Goal: Task Accomplishment & Management: Complete application form

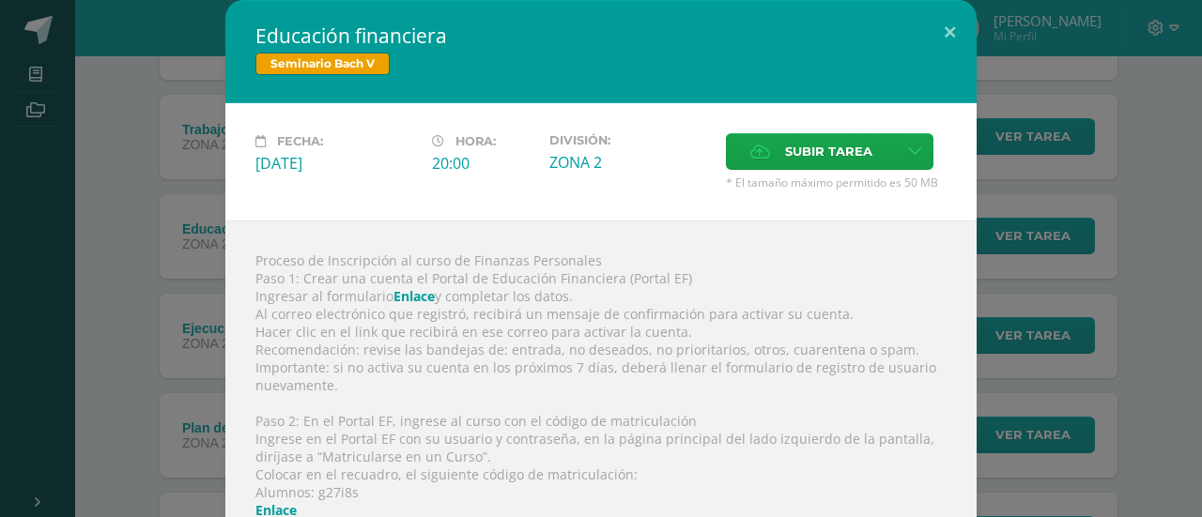
scroll to position [322, 0]
click at [824, 144] on span "Subir tarea" at bounding box center [828, 151] width 87 height 35
click at [0, 0] on input "Subir tarea" at bounding box center [0, 0] width 0 height 0
click at [749, 142] on label "Subir tarea" at bounding box center [811, 151] width 171 height 37
click at [0, 0] on input "Subir tarea" at bounding box center [0, 0] width 0 height 0
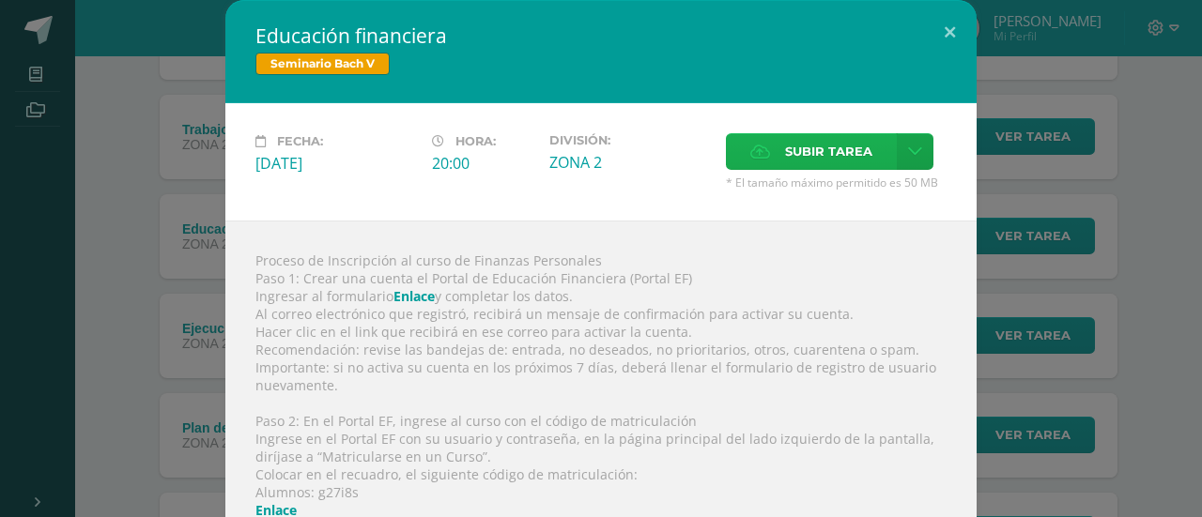
click at [761, 169] on label "Subir tarea" at bounding box center [811, 151] width 171 height 37
click at [0, 0] on input "Subir tarea" at bounding box center [0, 0] width 0 height 0
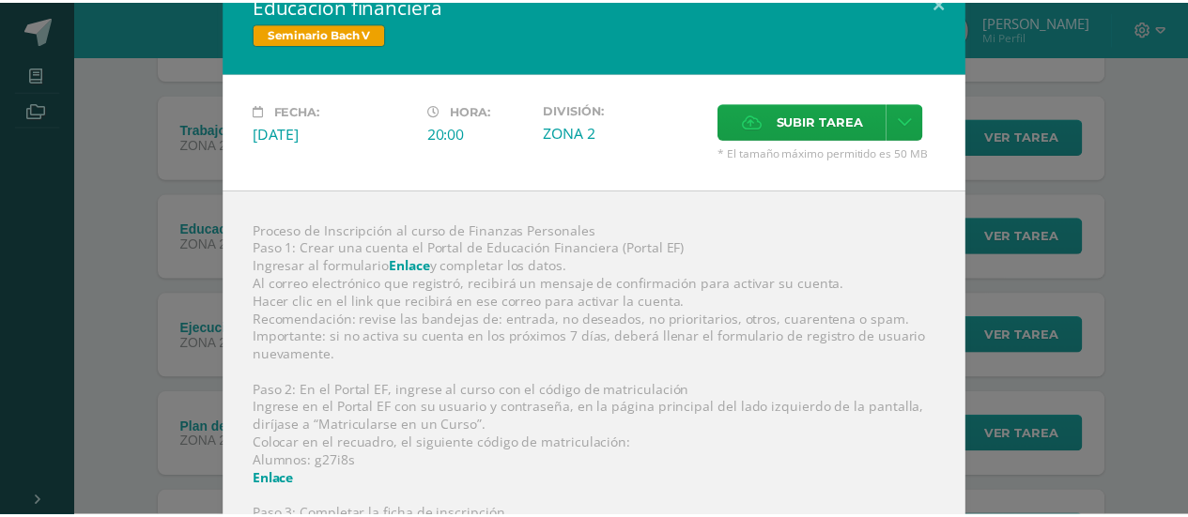
scroll to position [0, 0]
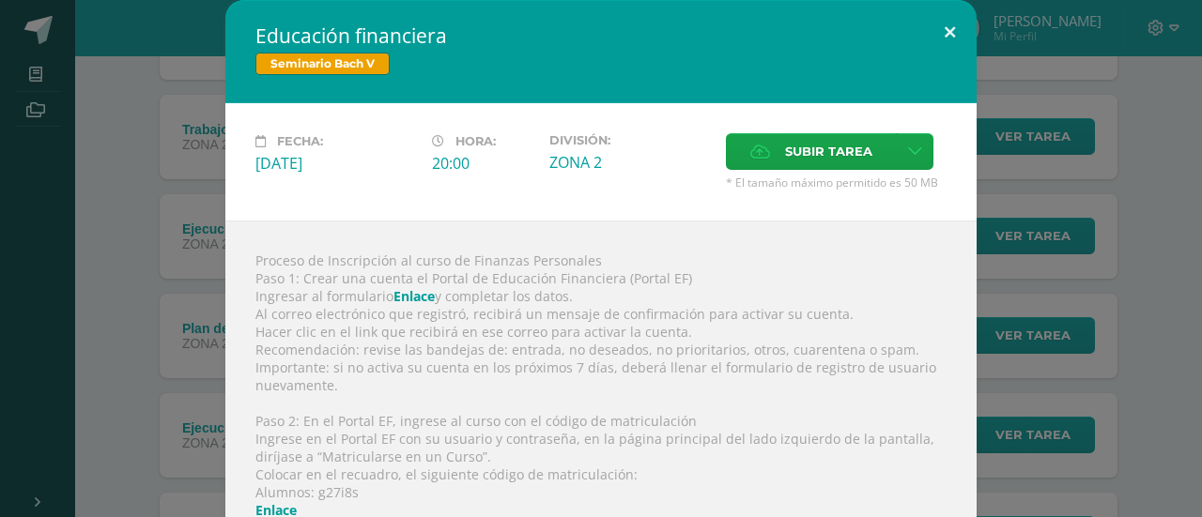
click at [938, 31] on button at bounding box center [950, 32] width 54 height 64
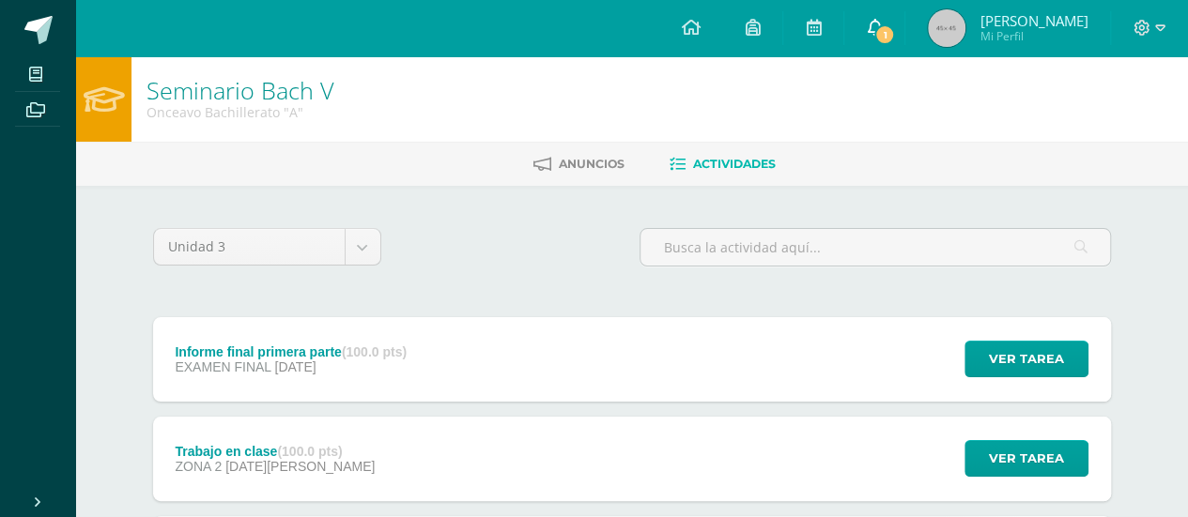
click at [899, 36] on link "1" at bounding box center [874, 28] width 60 height 56
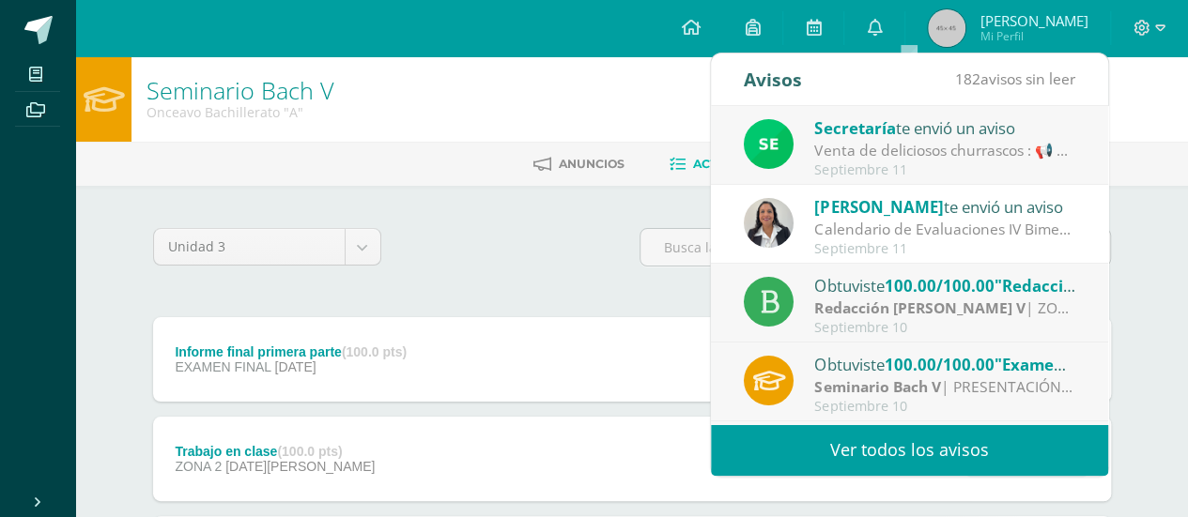
click at [863, 281] on div "Obtuviste 100.00/100.00 "Redacciòn estratègica" en Redacción [PERSON_NAME] V" at bounding box center [944, 285] width 261 height 24
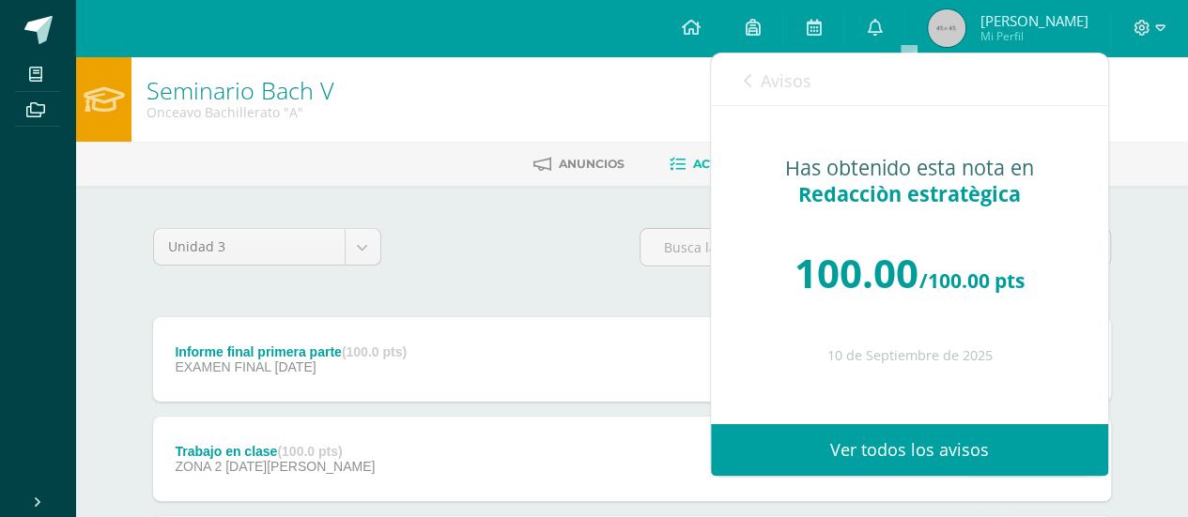
click at [739, 86] on div "Avisos 181 avisos sin leer Avisos" at bounding box center [909, 80] width 397 height 53
click at [734, 79] on div "Avisos 181 avisos sin leer Avisos" at bounding box center [909, 80] width 397 height 53
click at [753, 76] on link "Avisos" at bounding box center [778, 81] width 68 height 54
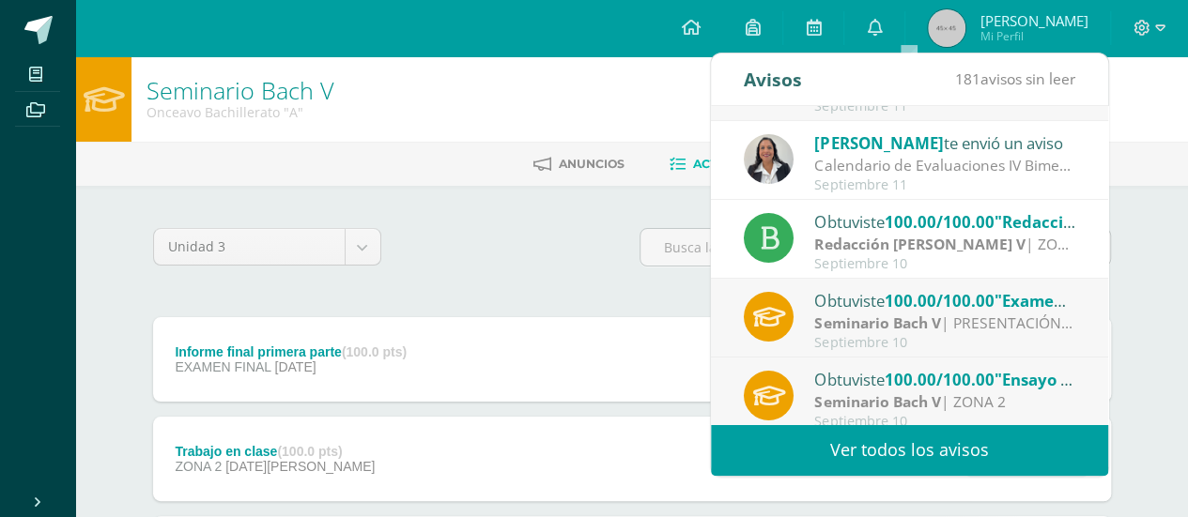
scroll to position [94, 0]
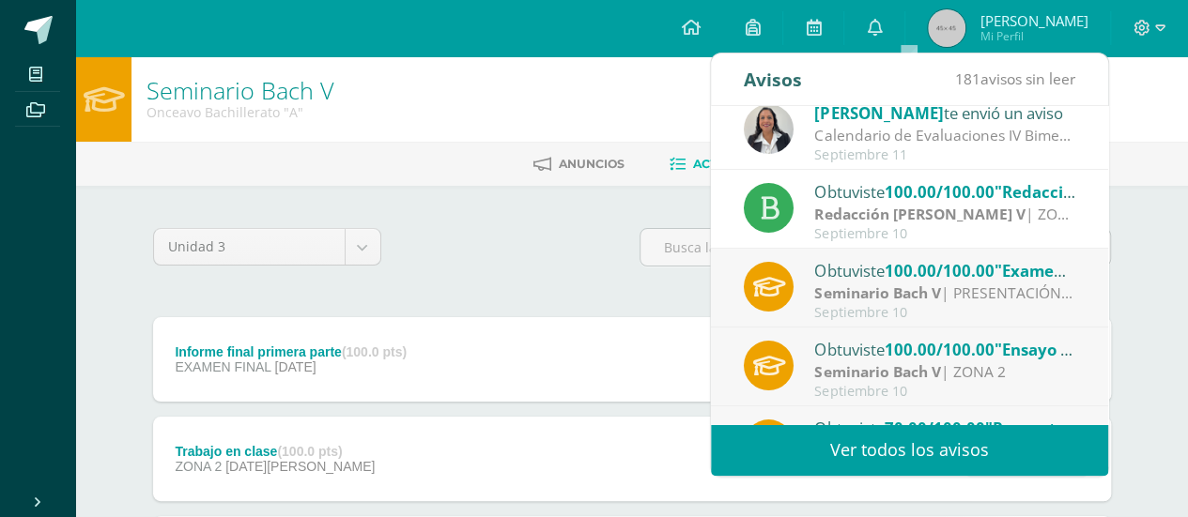
click at [803, 258] on div "Obtuviste 100.00/100.00 "Examen final" en Seminario [PERSON_NAME] [PERSON_NAME]…" at bounding box center [909, 289] width 331 height 62
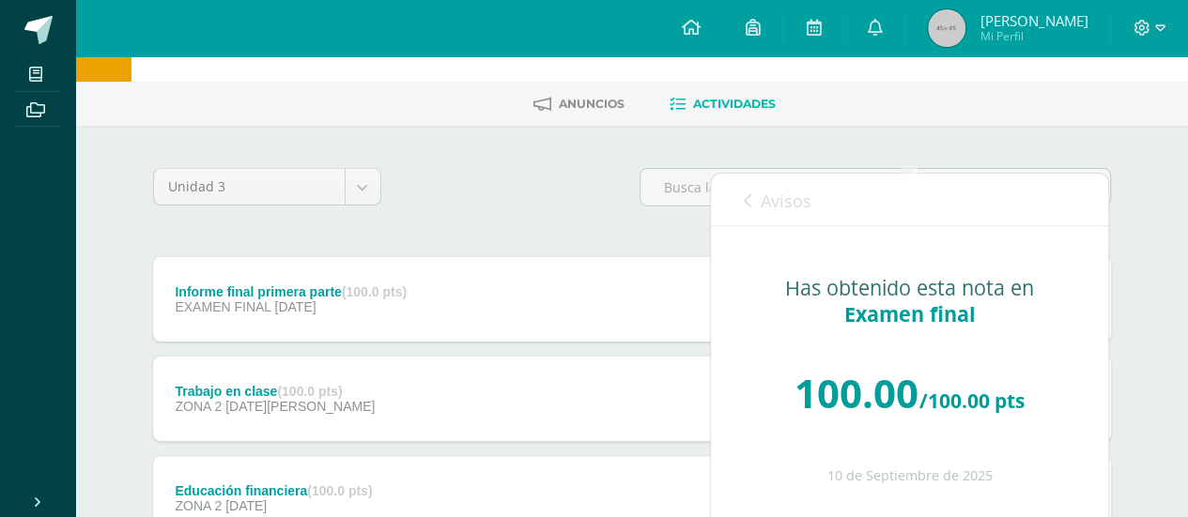
scroll to position [0, 0]
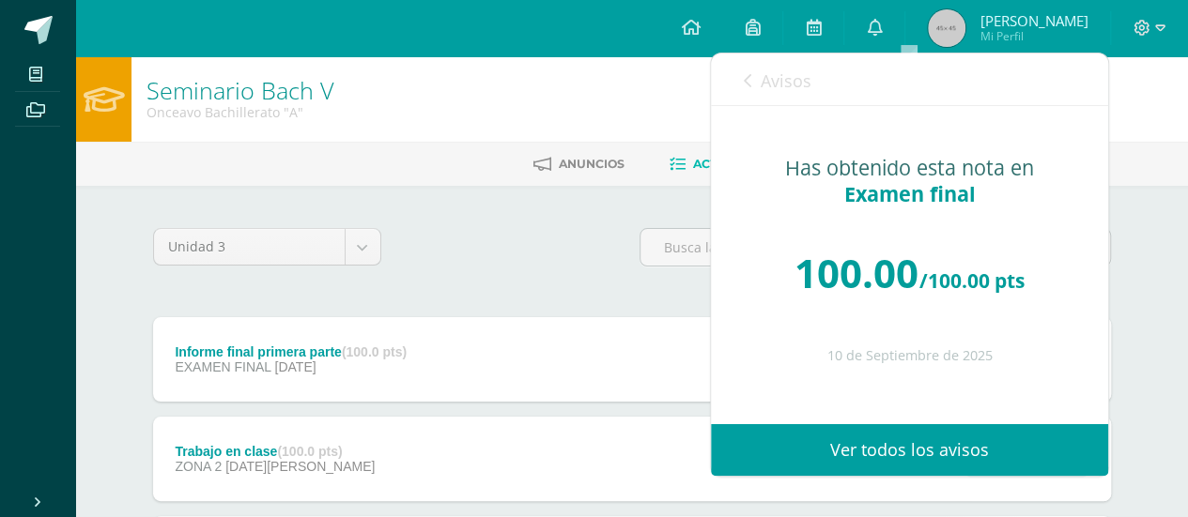
click at [753, 78] on link "Avisos" at bounding box center [778, 81] width 68 height 54
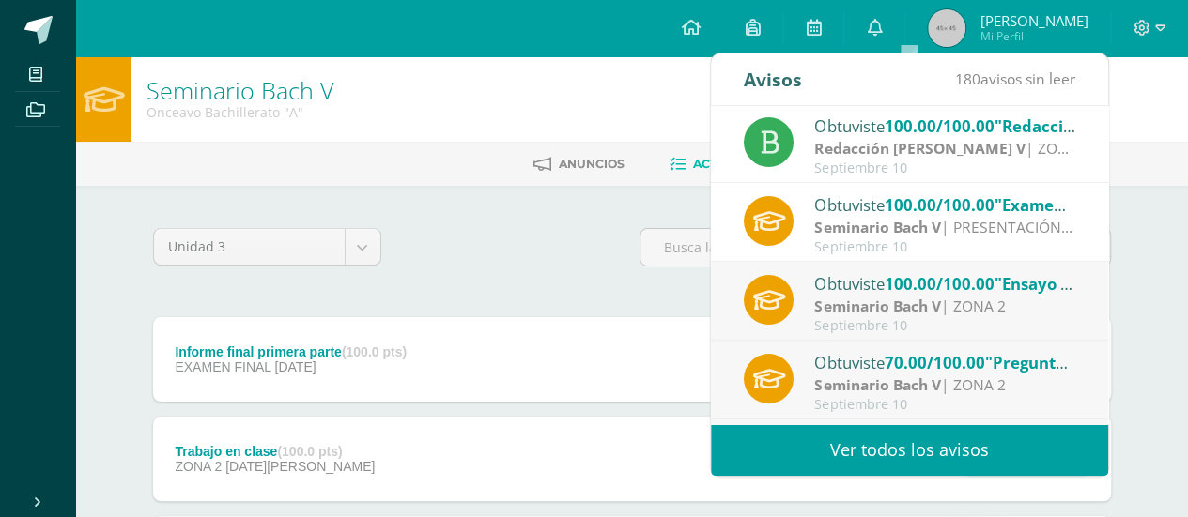
scroll to position [188, 0]
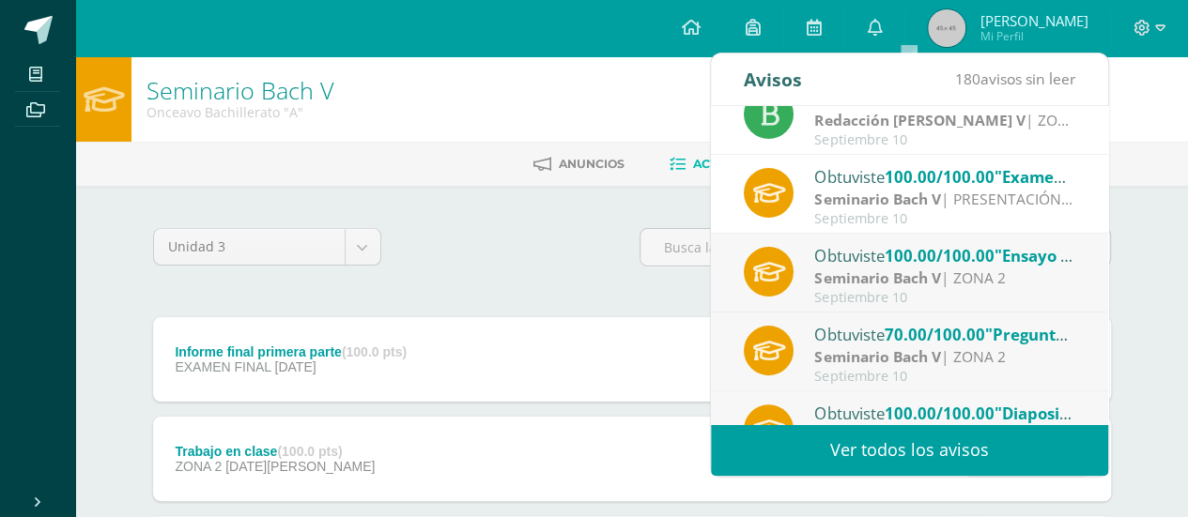
click at [790, 270] on div at bounding box center [769, 272] width 50 height 50
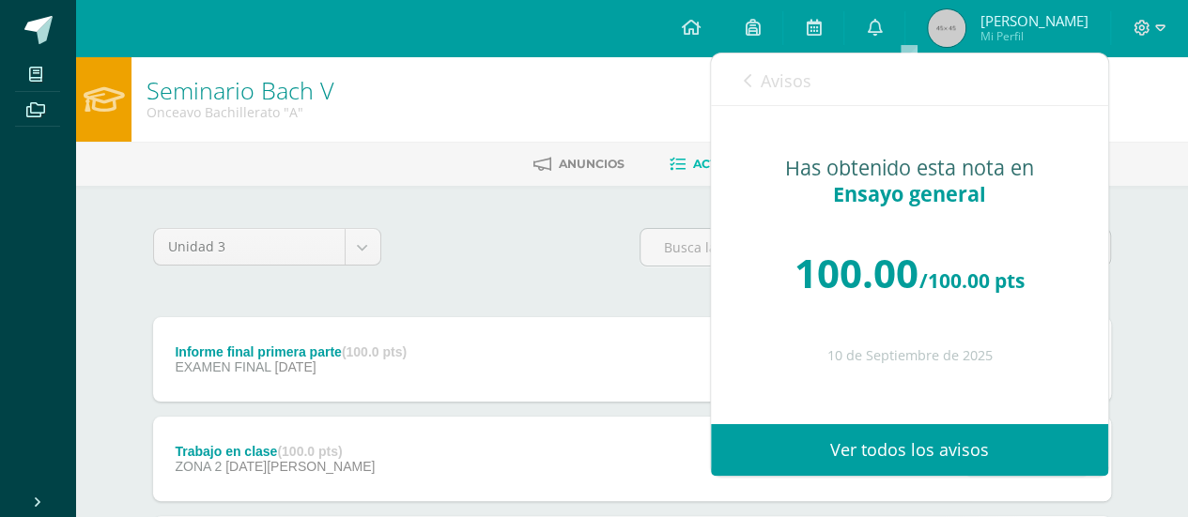
click at [755, 87] on link "Avisos" at bounding box center [778, 81] width 68 height 54
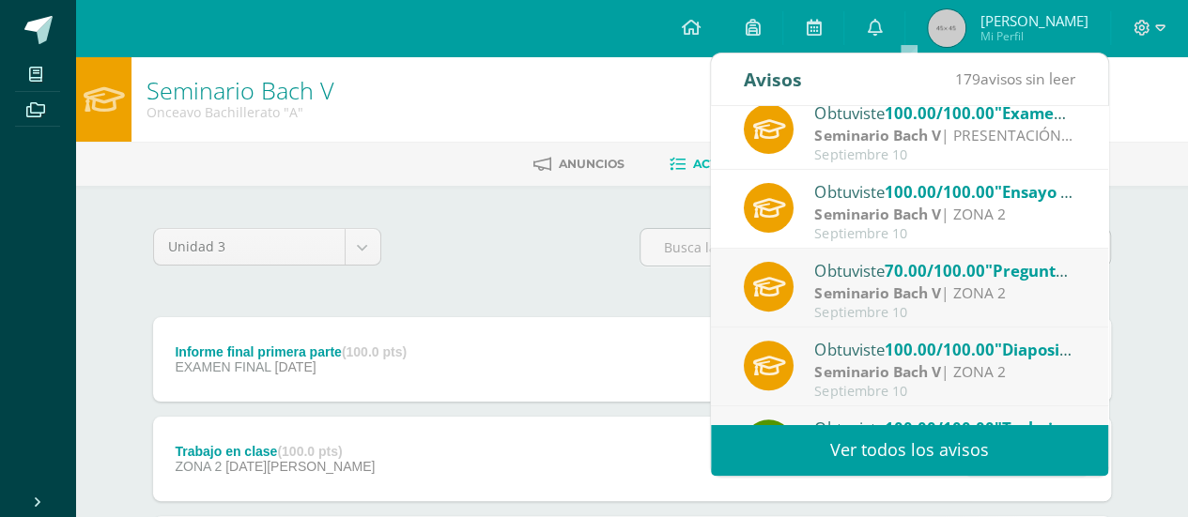
scroll to position [282, 0]
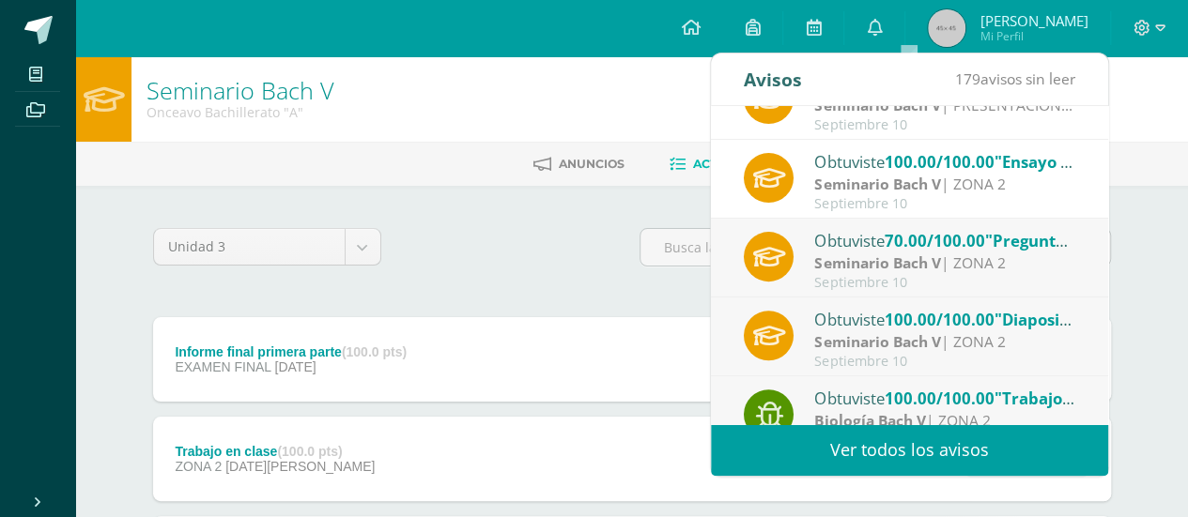
click at [802, 260] on div "Obtuviste 70.00/100.00 "Preguntas de repaso" en Seminario Bach V Seminario Bach…" at bounding box center [909, 259] width 331 height 62
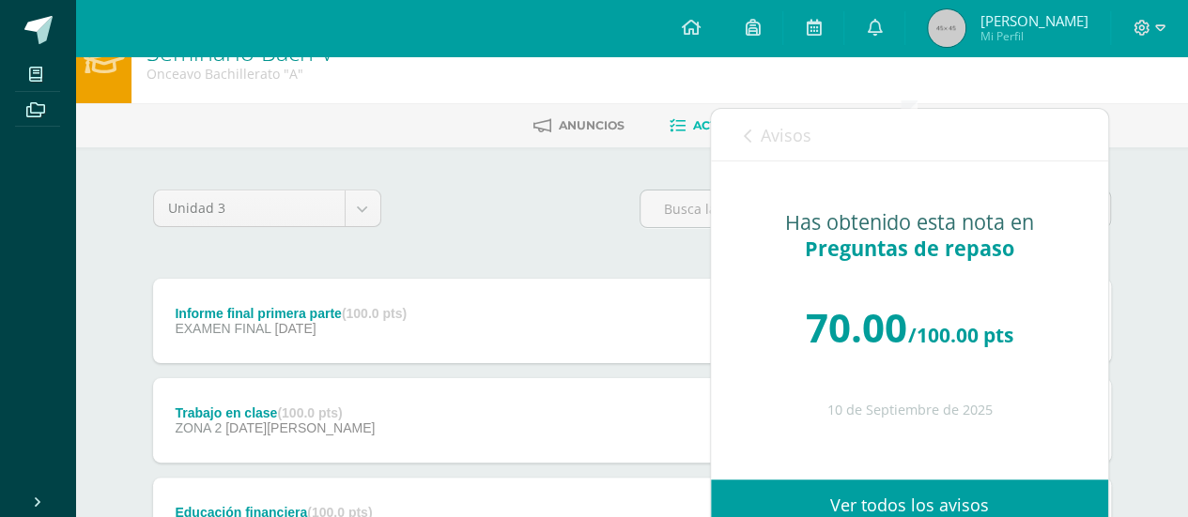
scroll to position [0, 0]
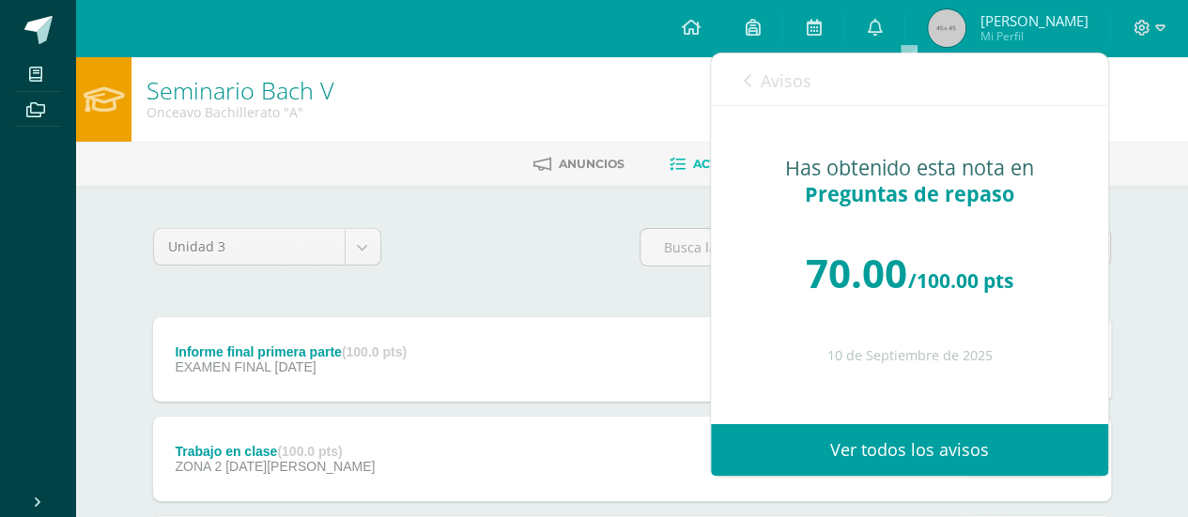
click at [745, 83] on icon at bounding box center [748, 80] width 8 height 15
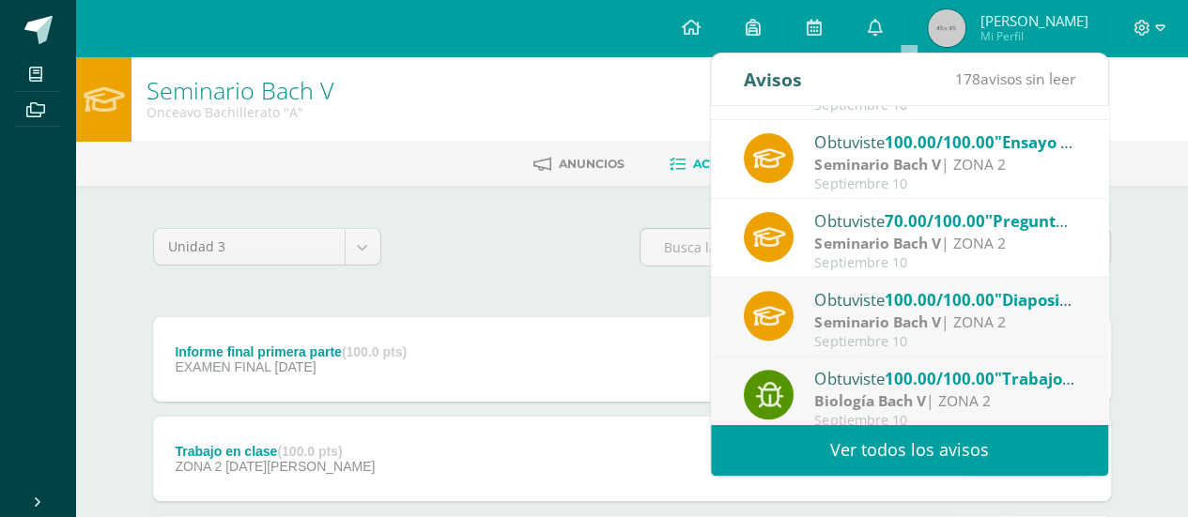
scroll to position [312, 0]
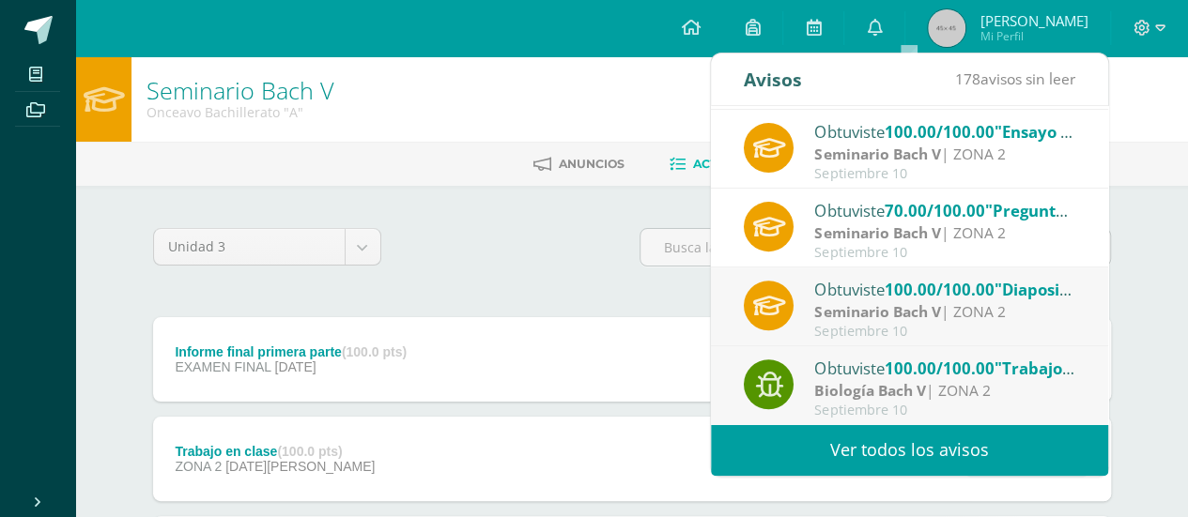
click at [827, 298] on div "Obtuviste 100.00/100.00 "Diapositivas presentación" en Seminario Bach V" at bounding box center [944, 289] width 261 height 24
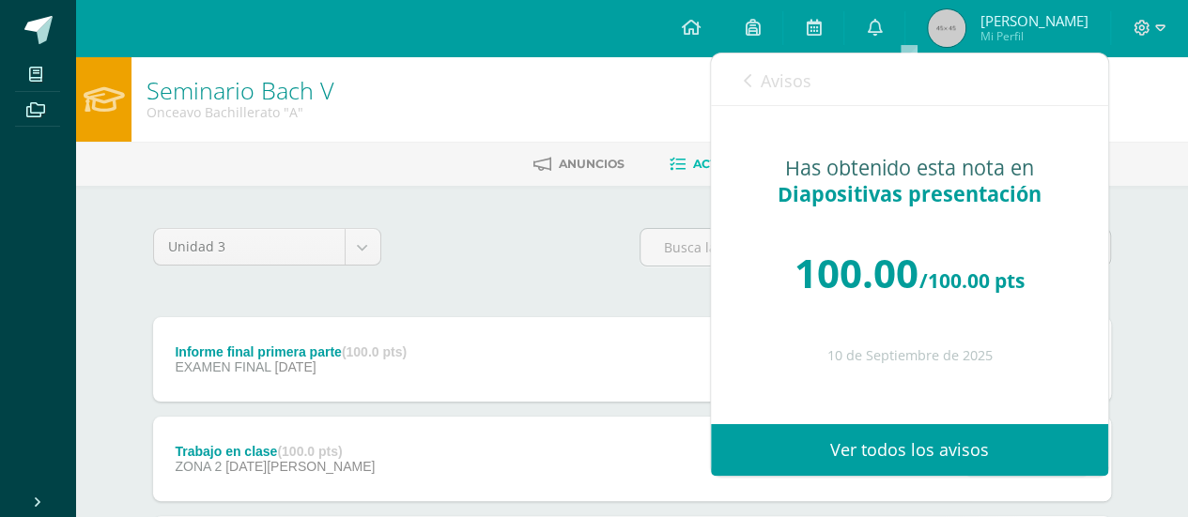
click at [755, 80] on link "Avisos" at bounding box center [778, 81] width 68 height 54
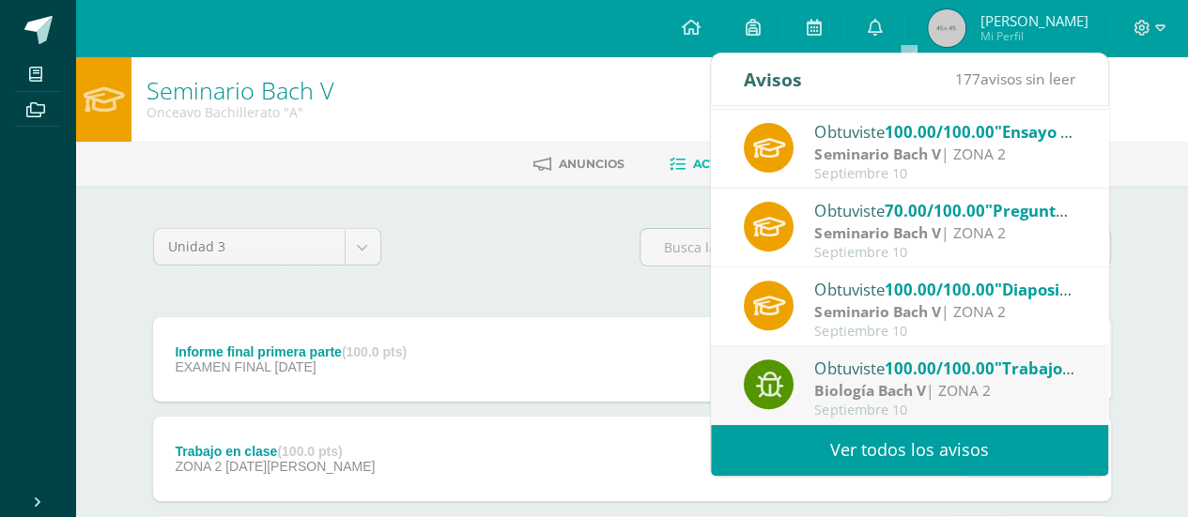
click at [815, 367] on div "Obtuviste 100.00/100.00 "Trabajo en clase" en Biología Bach V" at bounding box center [944, 368] width 261 height 24
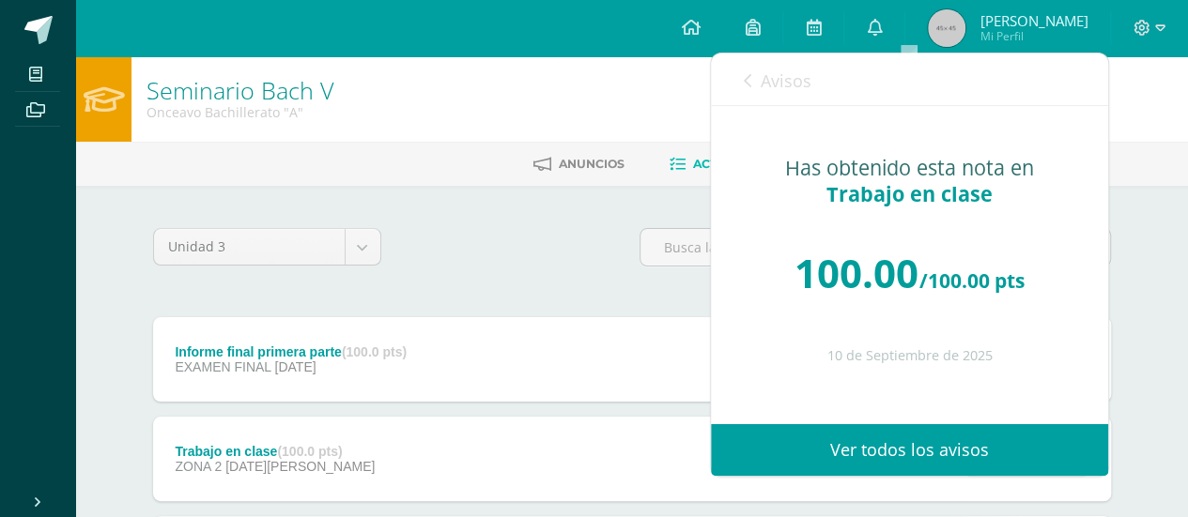
click at [755, 76] on link "Avisos" at bounding box center [778, 81] width 68 height 54
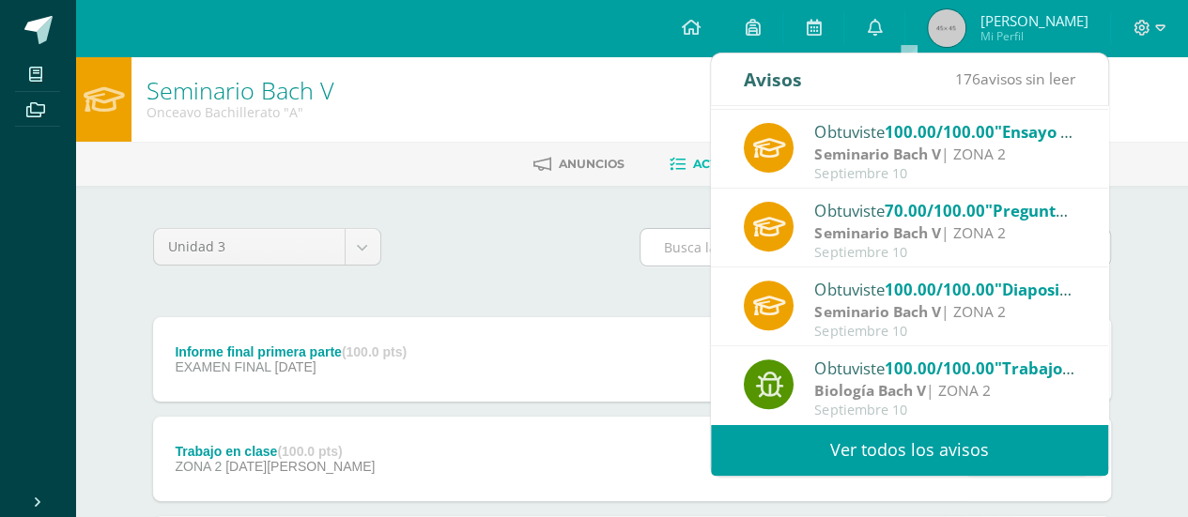
click at [665, 251] on input "text" at bounding box center [874, 247] width 469 height 37
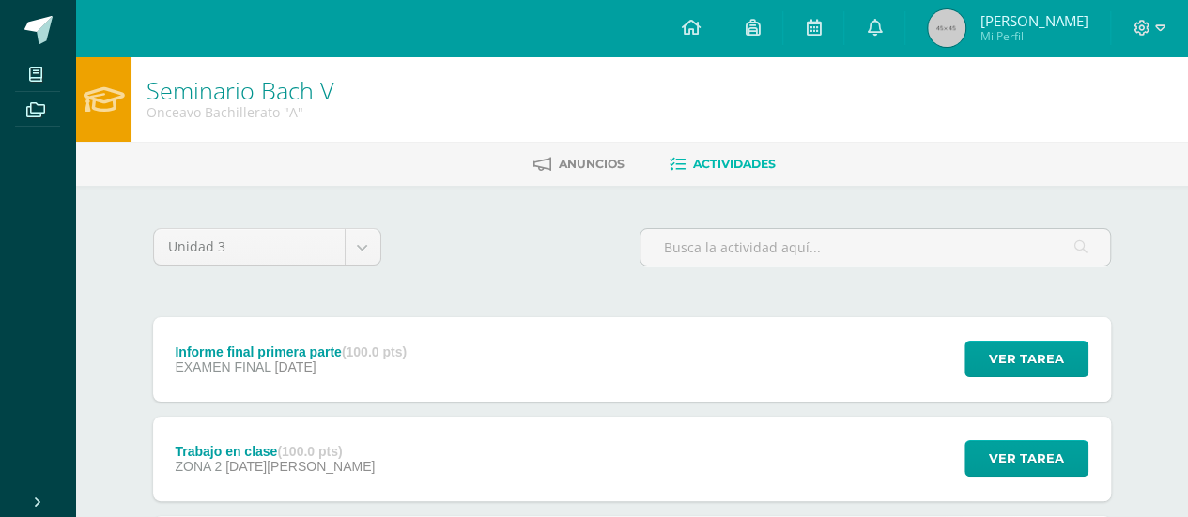
click at [546, 252] on div "Unidad 3 Unidad 1 Unidad 2 Unidad 3 Unidad 4" at bounding box center [632, 255] width 973 height 54
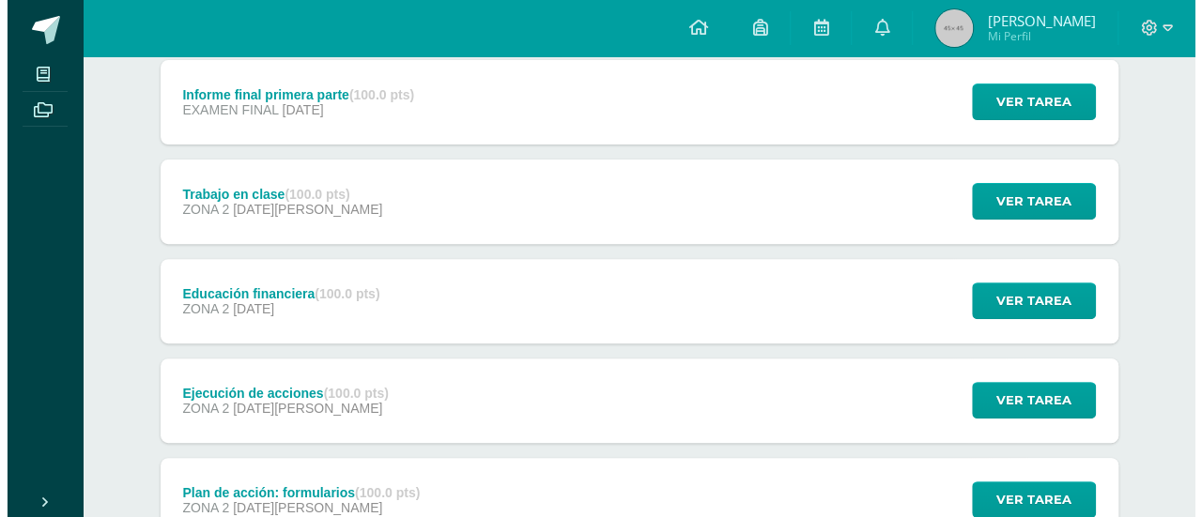
scroll to position [282, 0]
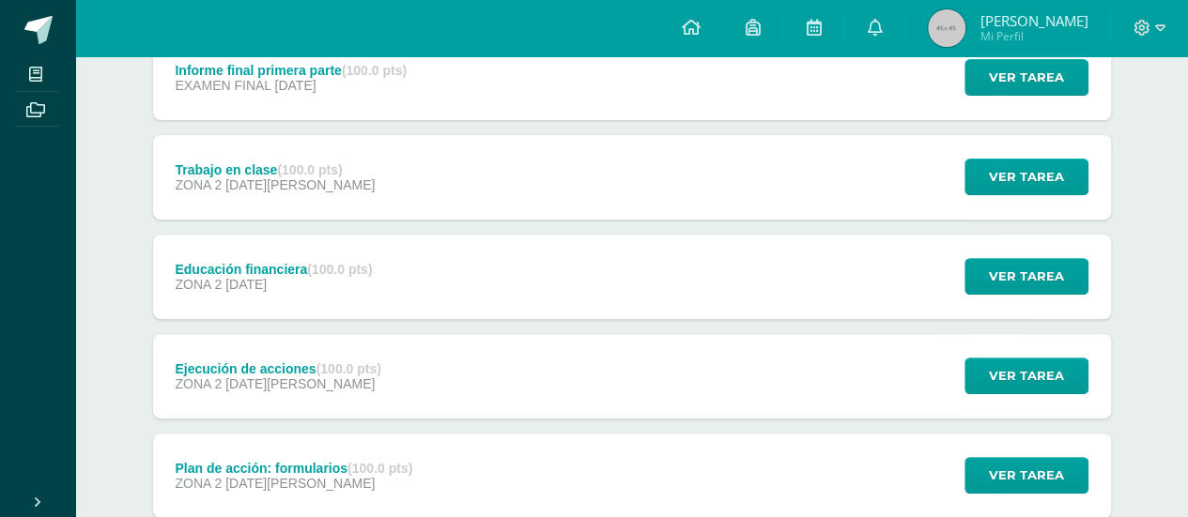
click at [520, 258] on div "Educación financiera (100.0 pts) ZONA 2 17 de Julio Ver tarea Educación financi…" at bounding box center [632, 277] width 958 height 85
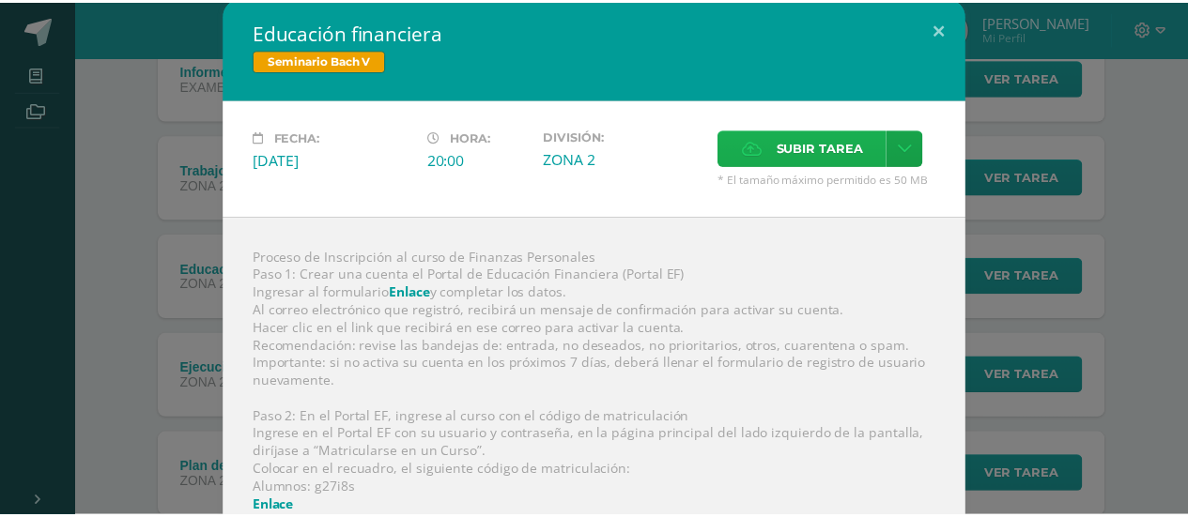
scroll to position [2, 0]
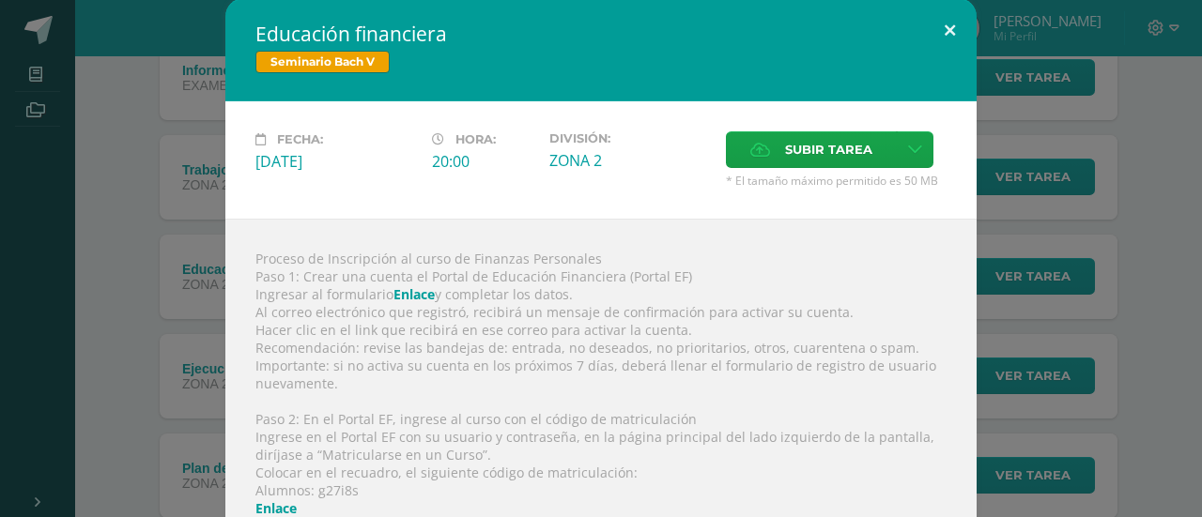
click at [933, 17] on button at bounding box center [950, 30] width 54 height 64
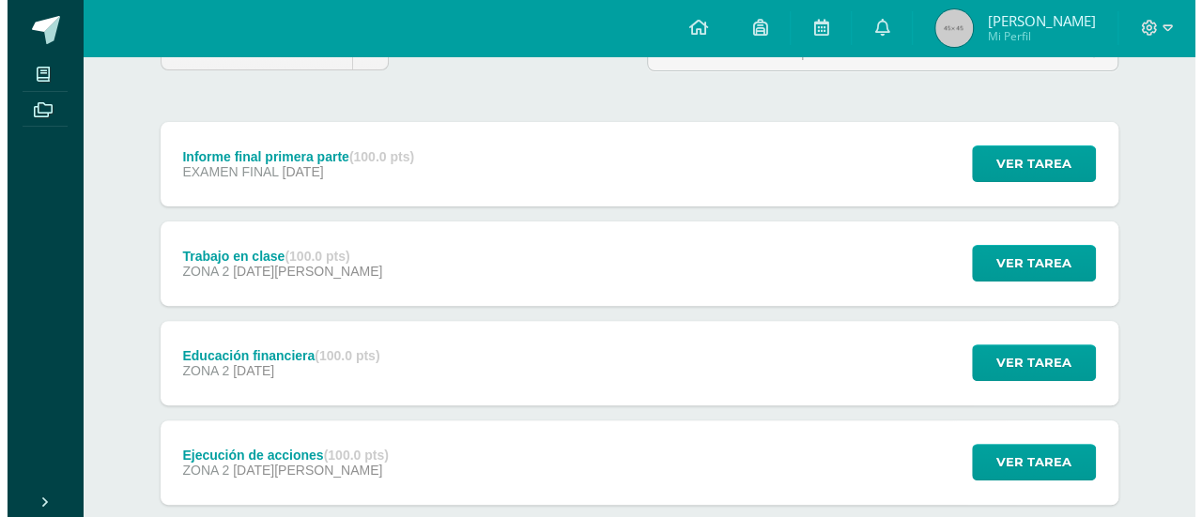
scroll to position [188, 0]
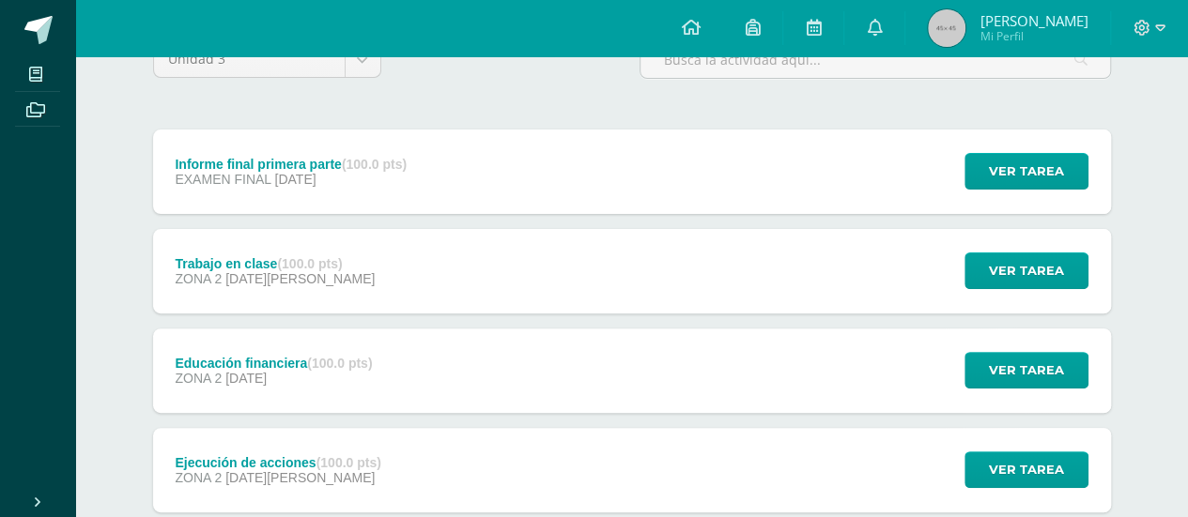
click at [408, 350] on div "Educación financiera (100.0 pts) ZONA 2 17 de Julio Ver tarea Educación financi…" at bounding box center [632, 371] width 958 height 85
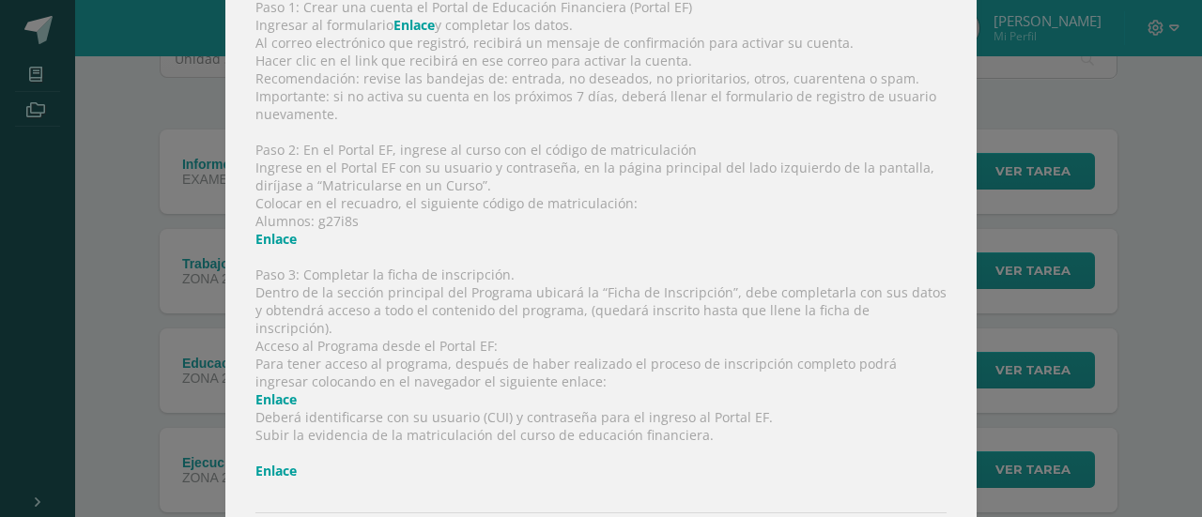
scroll to position [377, 0]
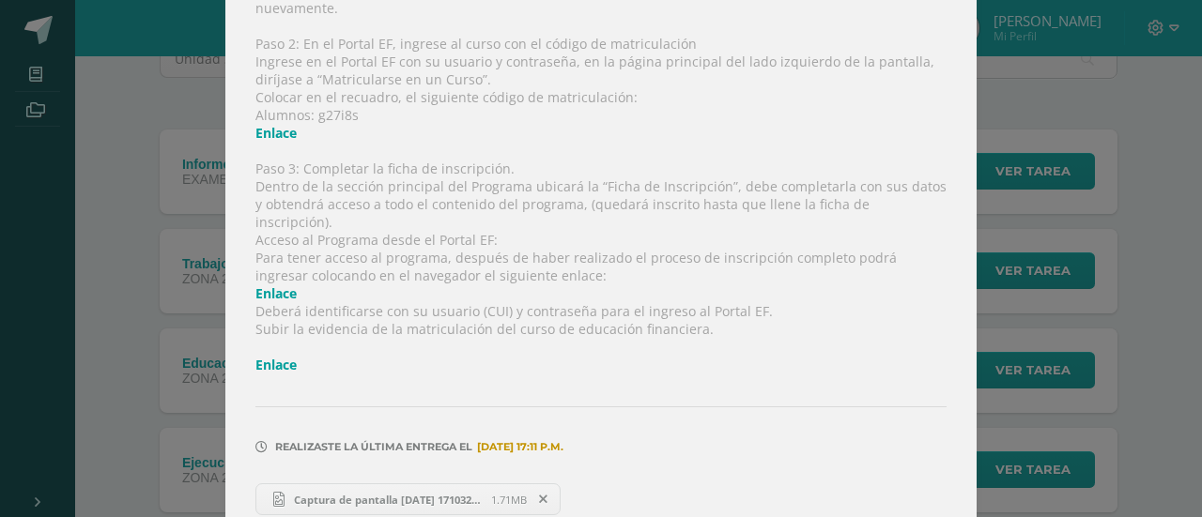
click at [539, 493] on icon at bounding box center [543, 499] width 8 height 13
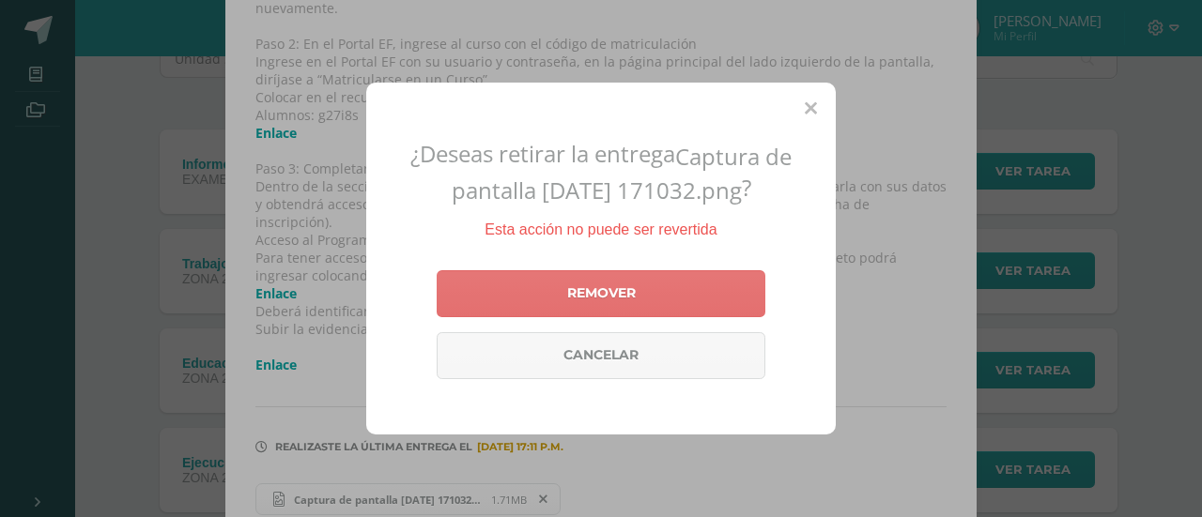
click at [615, 286] on link "Remover" at bounding box center [601, 293] width 329 height 47
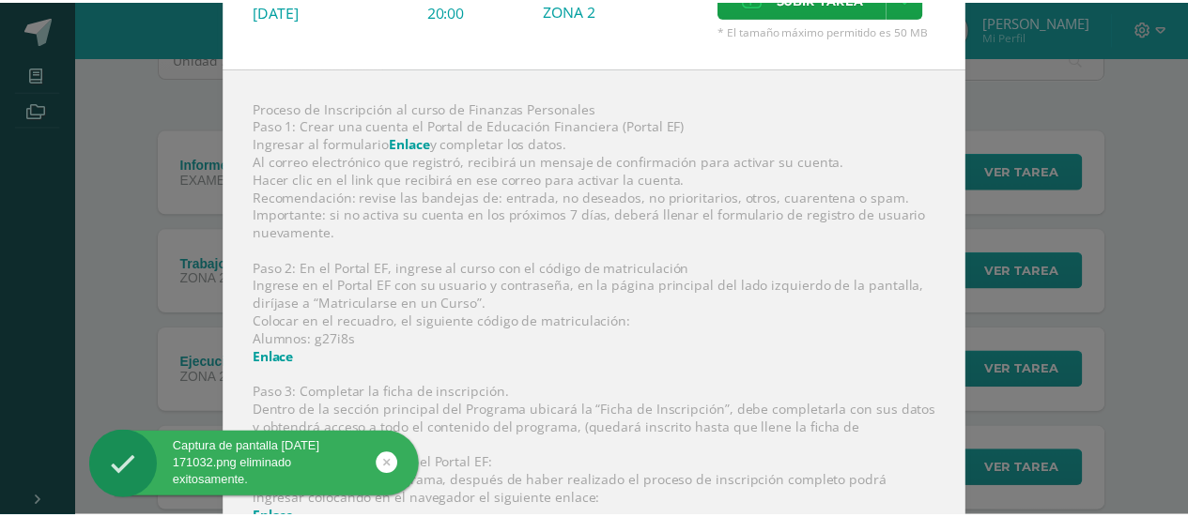
scroll to position [0, 0]
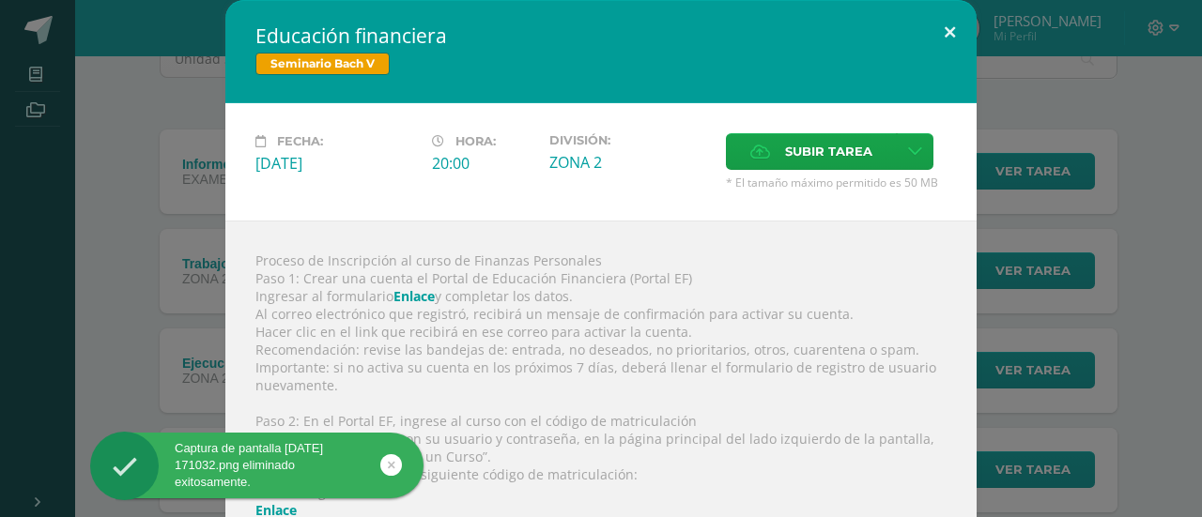
click at [935, 35] on button at bounding box center [950, 32] width 54 height 64
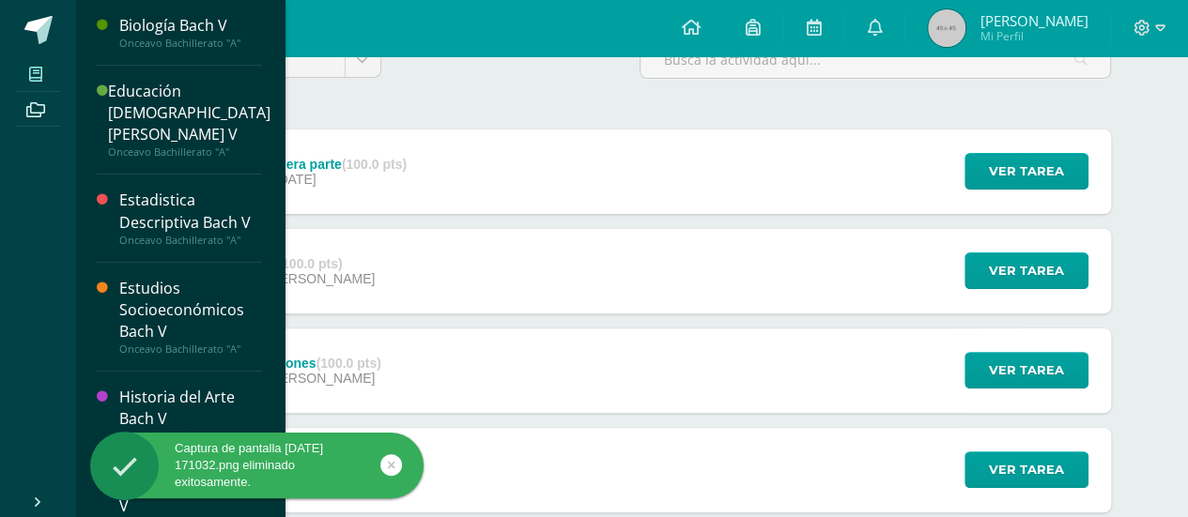
click at [38, 72] on icon at bounding box center [35, 74] width 13 height 15
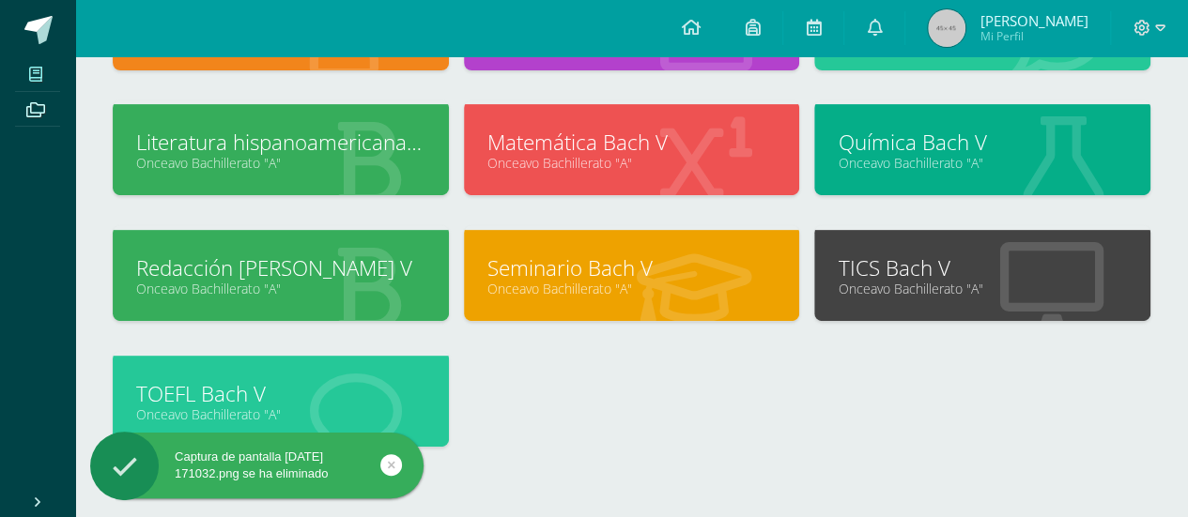
scroll to position [376, 0]
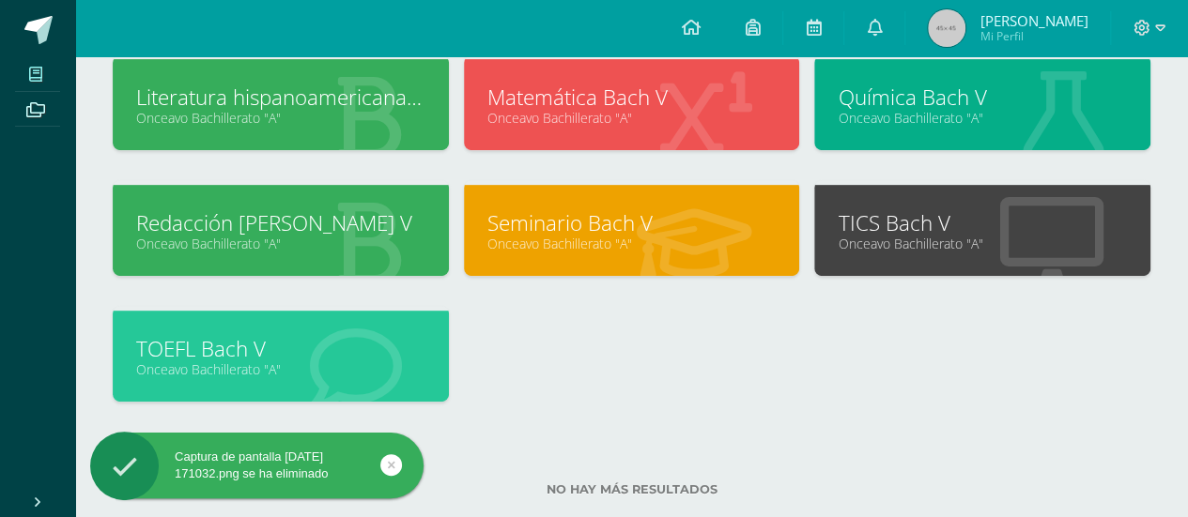
click at [220, 228] on link "Redacción [PERSON_NAME] V" at bounding box center [280, 222] width 289 height 29
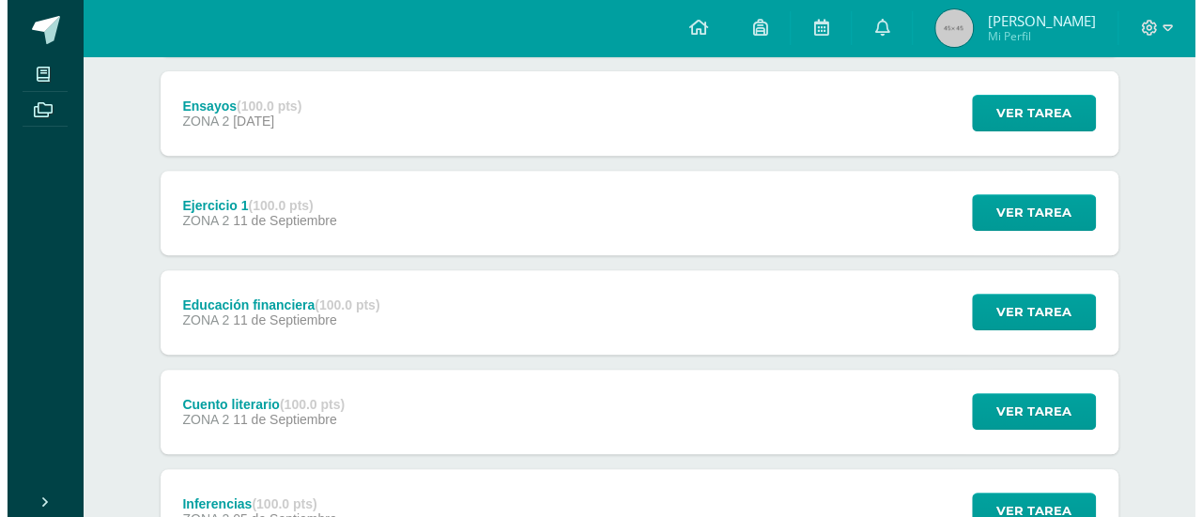
scroll to position [376, 0]
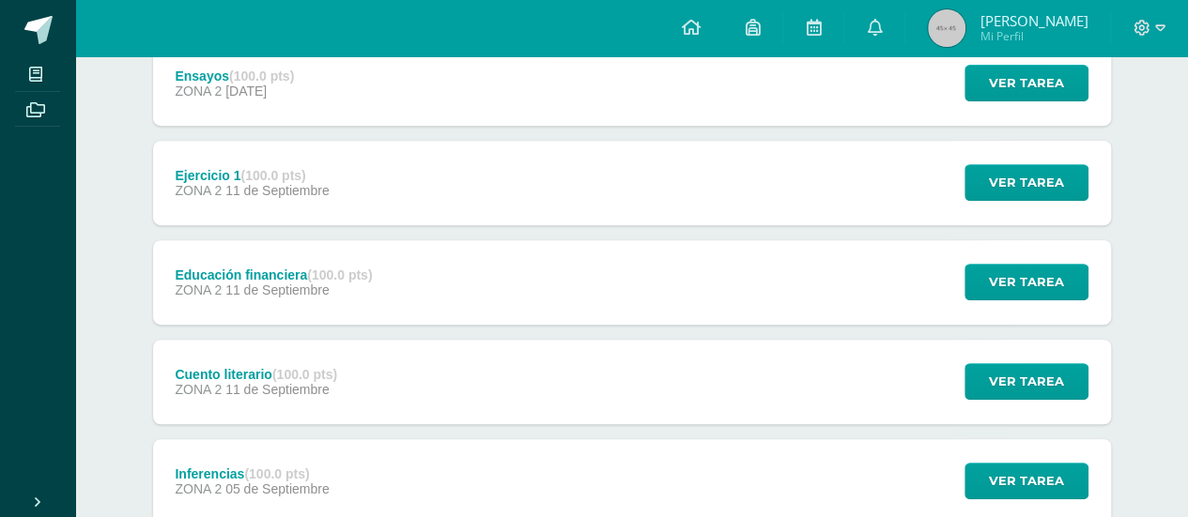
click at [349, 254] on div "Educación financiera (100.0 pts) ZONA 2 11 de Septiembre" at bounding box center [274, 282] width 242 height 85
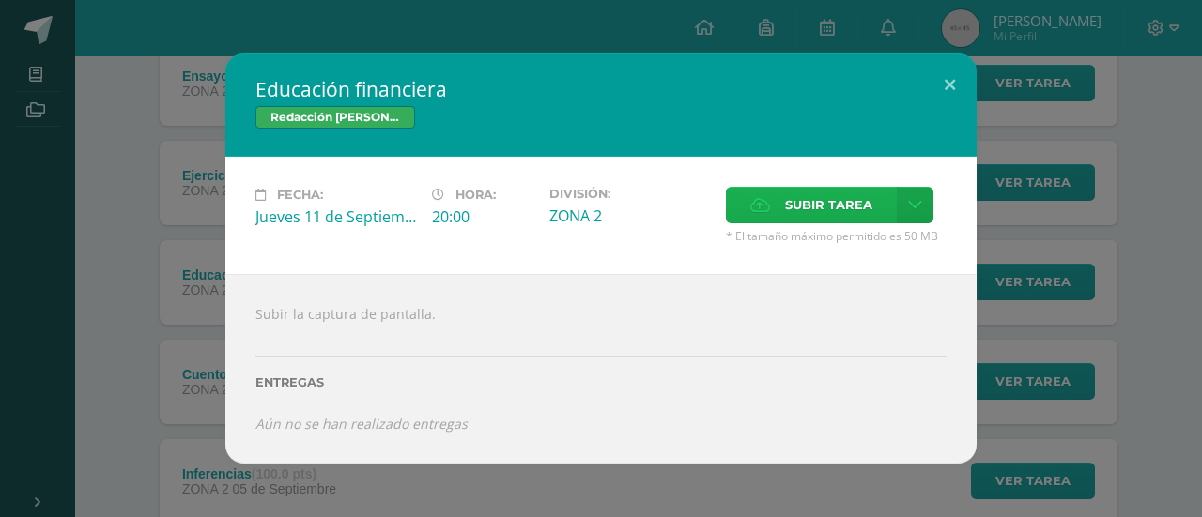
drag, startPoint x: 873, startPoint y: 187, endPoint x: 868, endPoint y: 198, distance: 12.6
click at [871, 189] on div "Fecha: Jueves 11 de Septiembre Hora: 20:00 División: ZONA 2 Subir tarea Aceptar" at bounding box center [600, 215] width 751 height 117
click at [864, 202] on span "Subir tarea" at bounding box center [828, 205] width 87 height 35
click at [0, 0] on input "Subir tarea" at bounding box center [0, 0] width 0 height 0
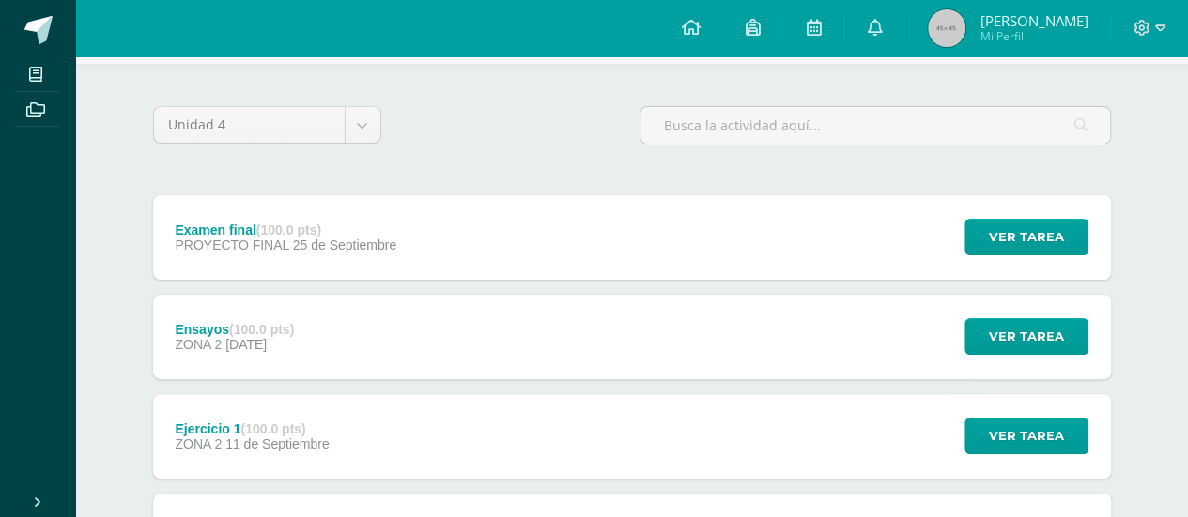
scroll to position [376, 0]
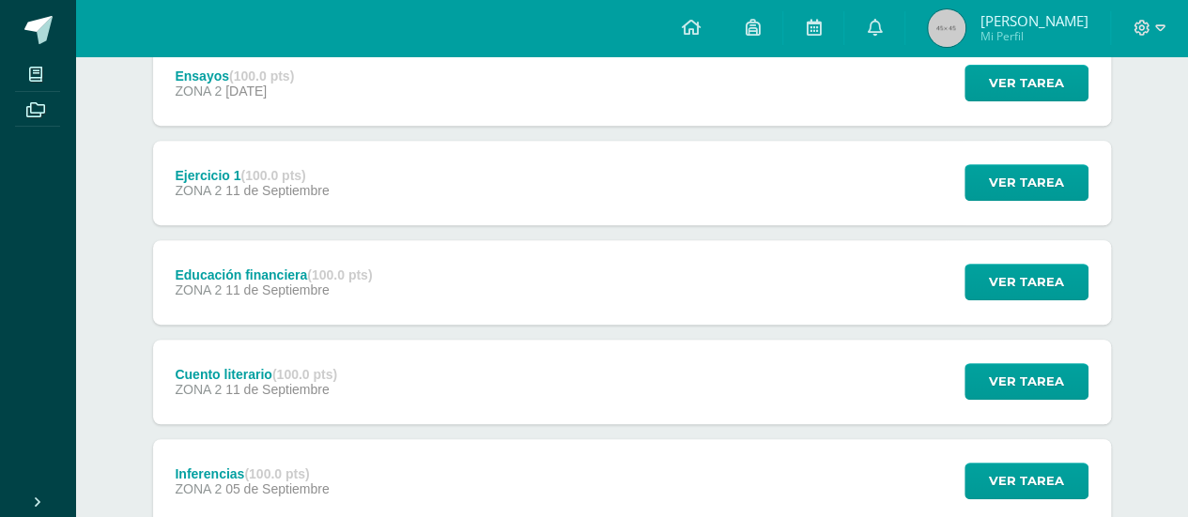
click at [321, 309] on div "Educación financiera (100.0 pts) ZONA 2 [DATE]" at bounding box center [274, 282] width 242 height 85
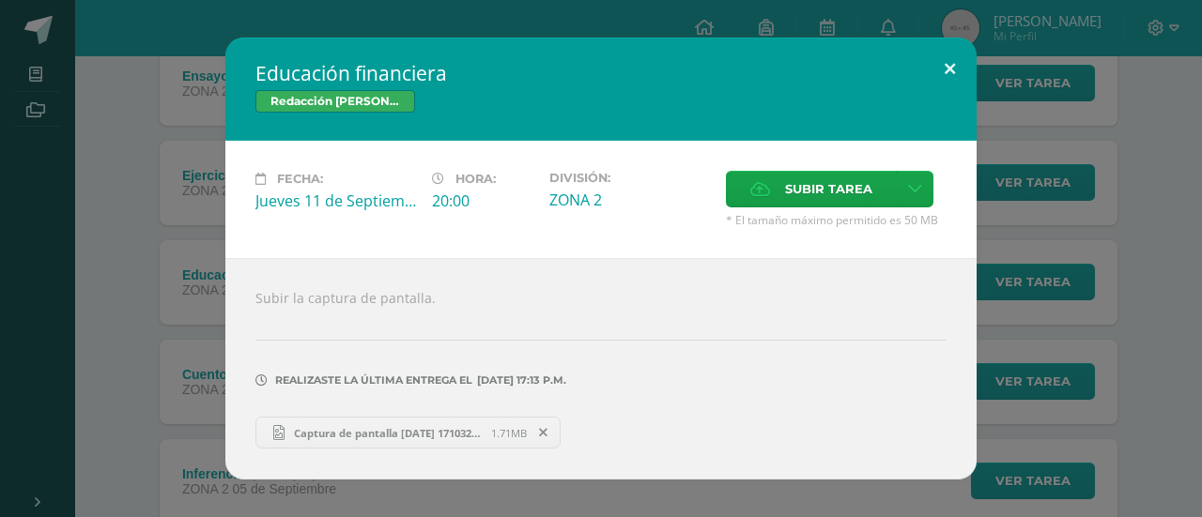
drag, startPoint x: 948, startPoint y: 69, endPoint x: 954, endPoint y: 78, distance: 10.9
click at [948, 69] on button at bounding box center [950, 70] width 54 height 64
